Goal: Navigation & Orientation: Find specific page/section

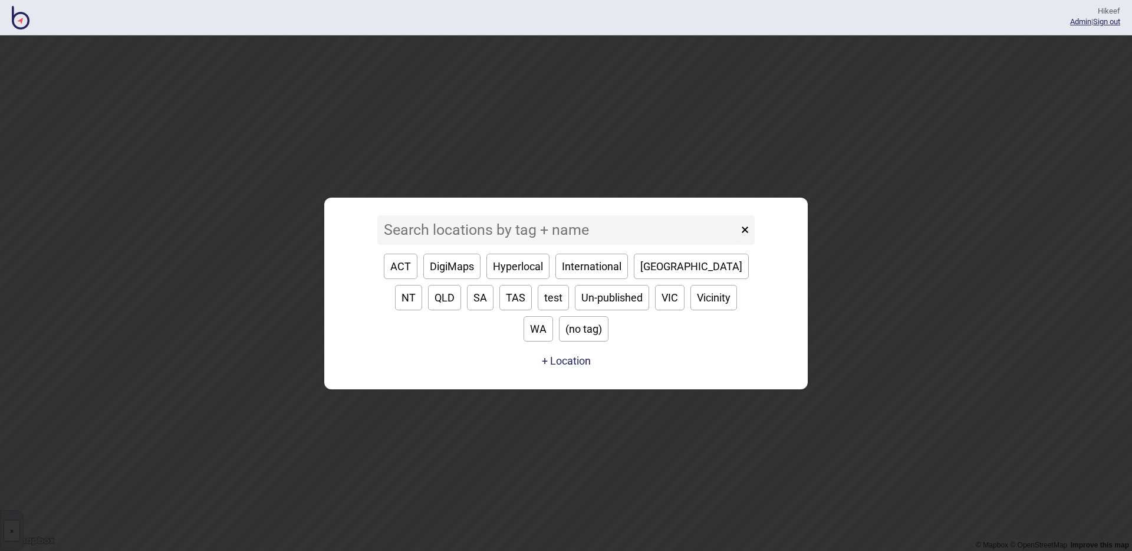
click at [492, 245] on input at bounding box center [557, 229] width 361 height 29
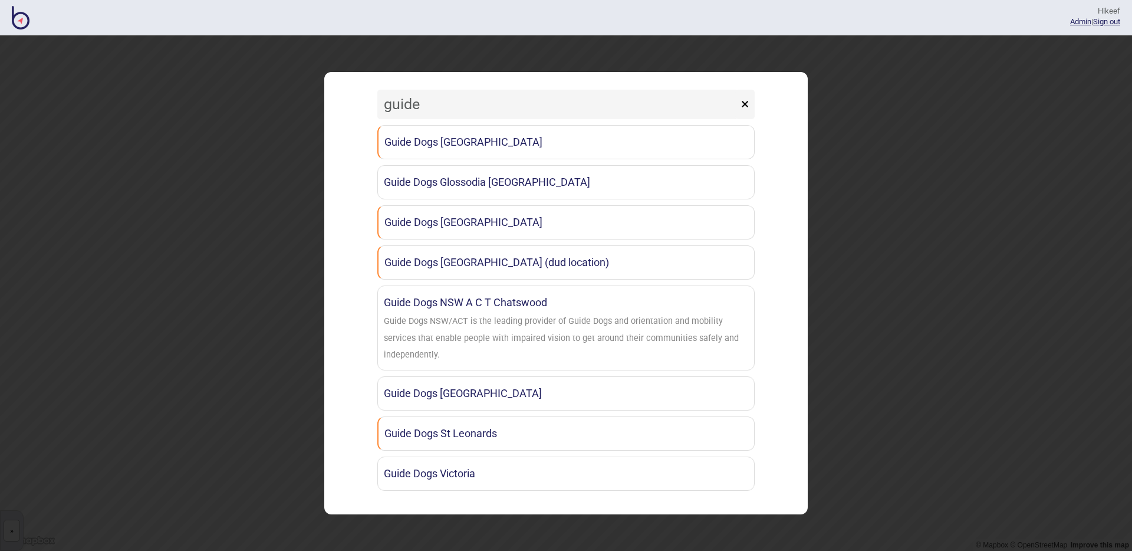
type input "guide"
drag, startPoint x: 449, startPoint y: 101, endPoint x: 376, endPoint y: 98, distance: 73.2
click at [376, 98] on div "guide × Guide Dogs Canberra Guide Dogs Glossodia NSW Guide Dogs Newcastle Guide…" at bounding box center [566, 293] width 472 height 430
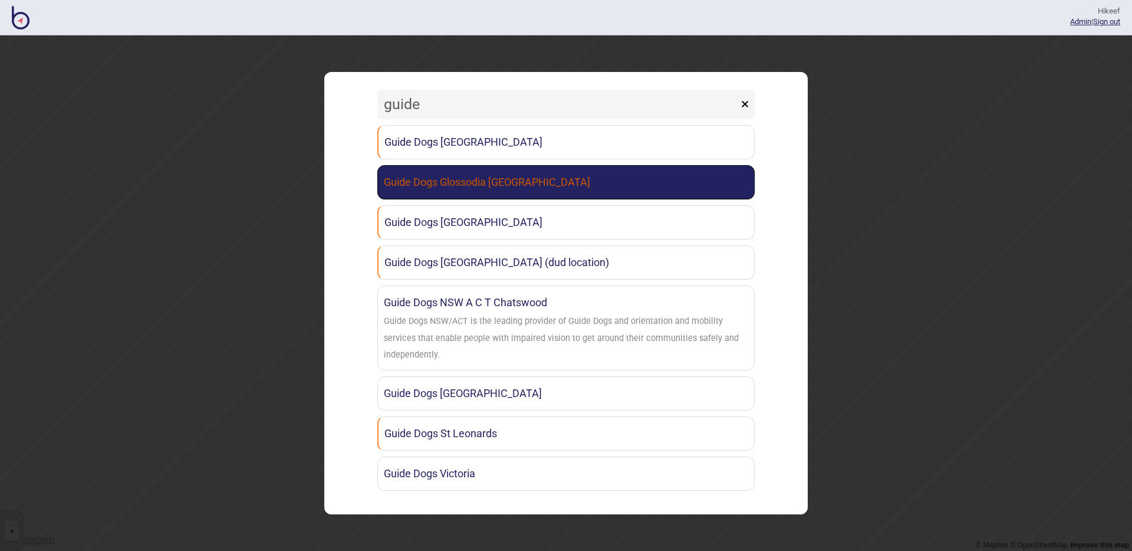
click at [454, 177] on link "Guide Dogs Glossodia [GEOGRAPHIC_DATA]" at bounding box center [565, 182] width 377 height 34
